Goal: Go to known website: Access a specific website the user already knows

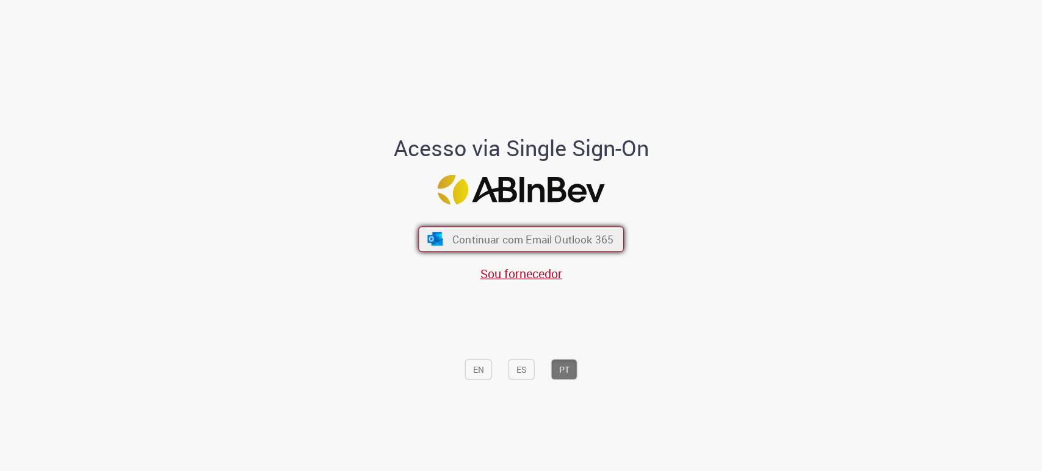
click at [498, 246] on span "Continuar com Email Outlook 365" at bounding box center [533, 240] width 161 height 14
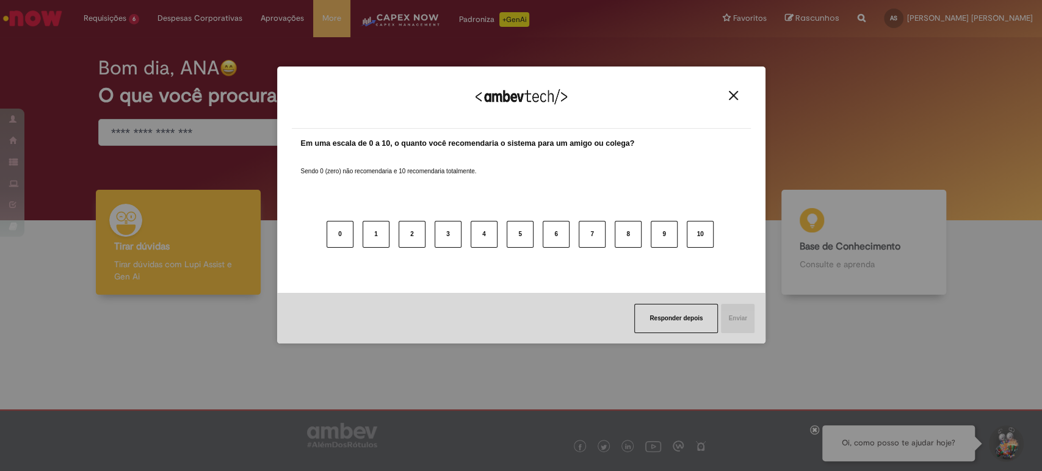
click at [729, 98] on img "Close" at bounding box center [733, 95] width 9 height 9
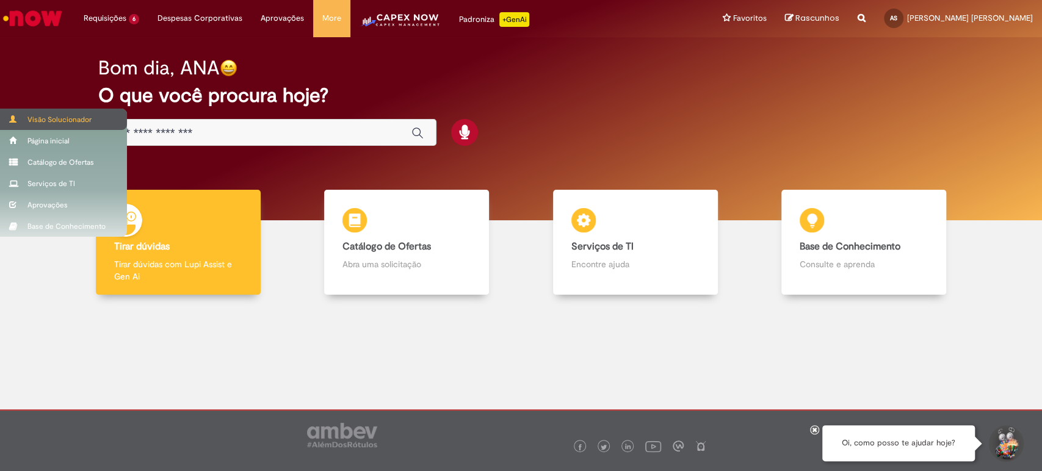
click at [5, 112] on div "Visão Solucionador" at bounding box center [63, 119] width 127 height 21
